Goal: Find specific page/section: Find specific page/section

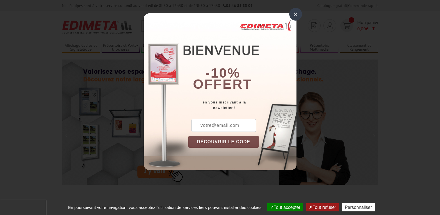
click at [296, 15] on div "×" at bounding box center [296, 14] width 13 height 13
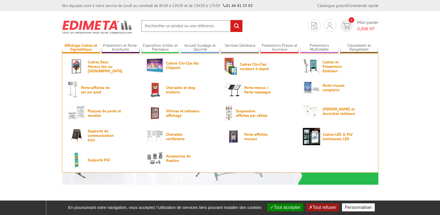
click at [79, 47] on link "Affichage Cadres et Signalétique" at bounding box center [81, 47] width 38 height 9
